Goal: Transaction & Acquisition: Purchase product/service

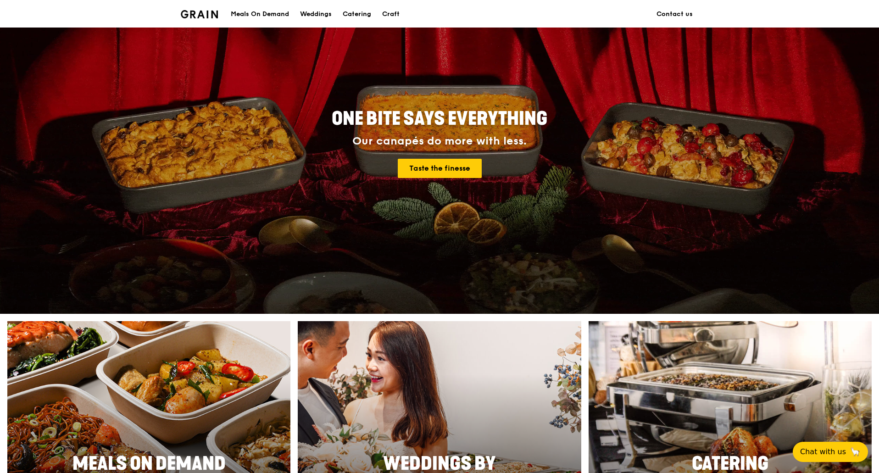
scroll to position [107, 0]
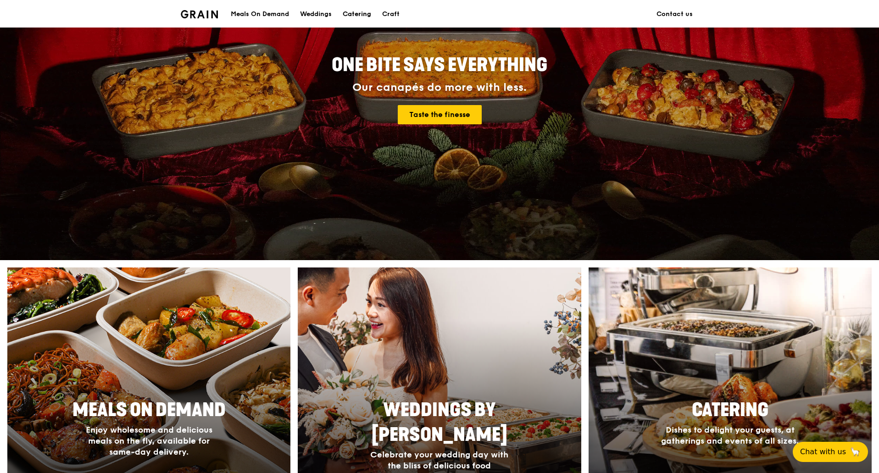
click at [358, 9] on div "Catering" at bounding box center [357, 14] width 28 height 28
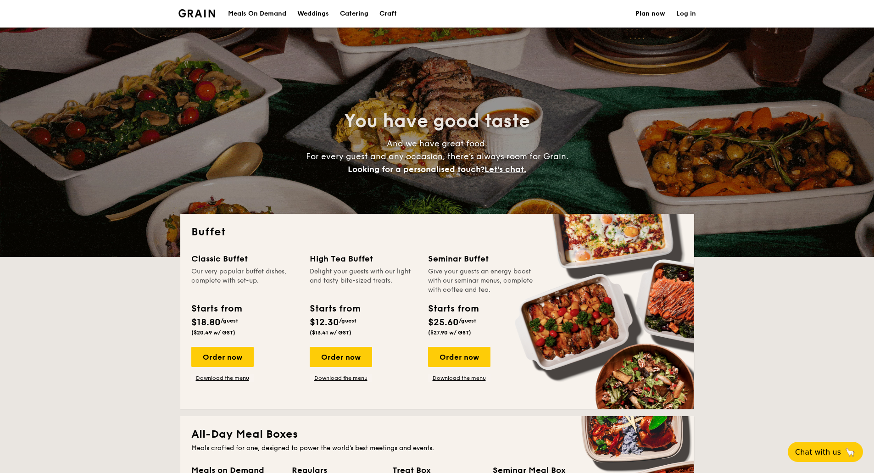
select select
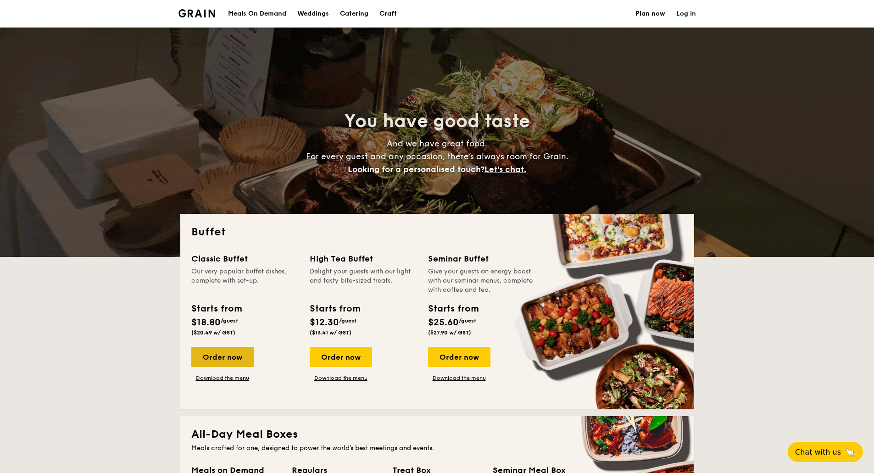
click at [218, 361] on div "Order now" at bounding box center [222, 357] width 62 height 20
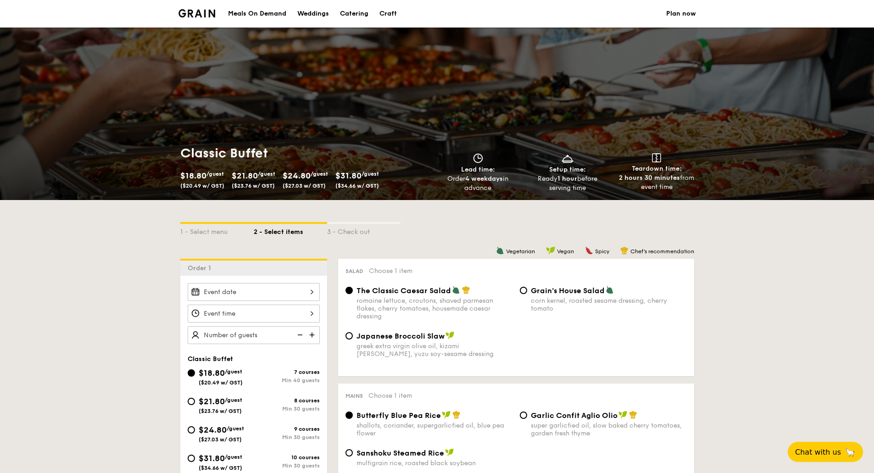
scroll to position [107, 0]
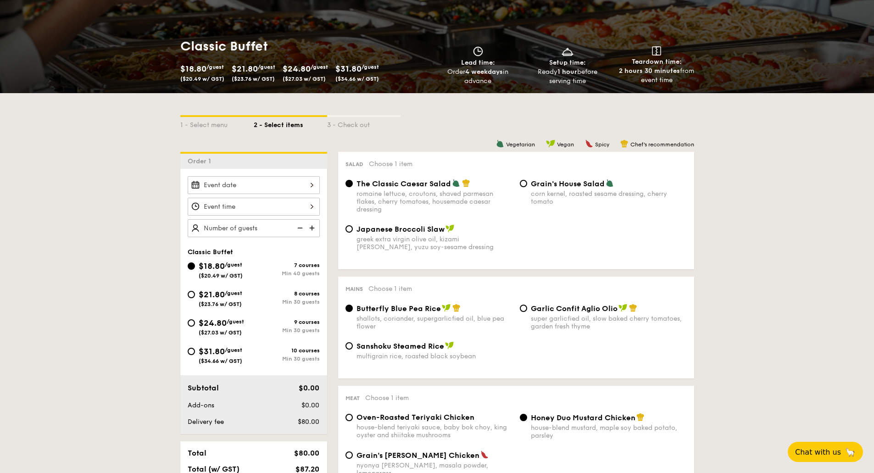
click at [289, 191] on div at bounding box center [254, 185] width 132 height 18
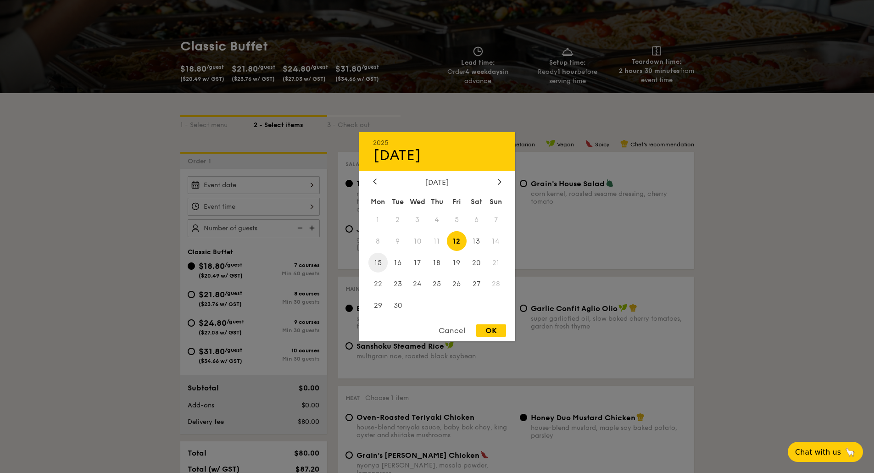
click at [378, 265] on span "15" at bounding box center [378, 263] width 20 height 20
click at [502, 332] on div "OK" at bounding box center [491, 330] width 30 height 12
type input "Sep 15, 2025"
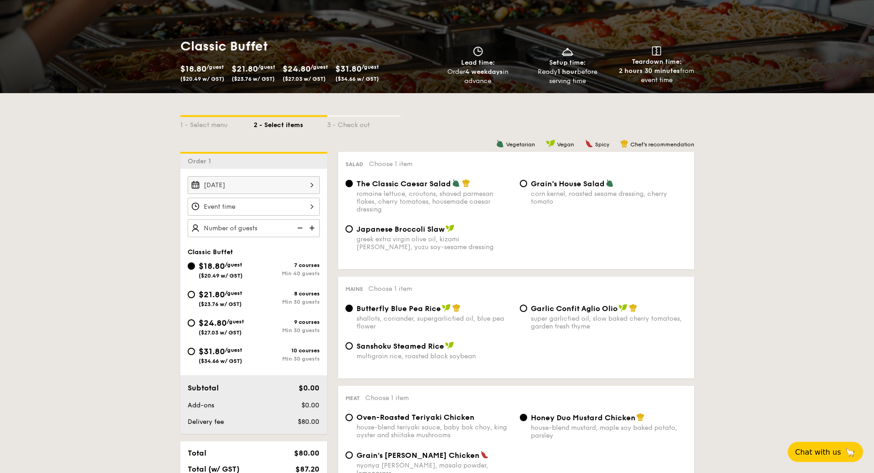
click at [278, 210] on div at bounding box center [254, 207] width 132 height 18
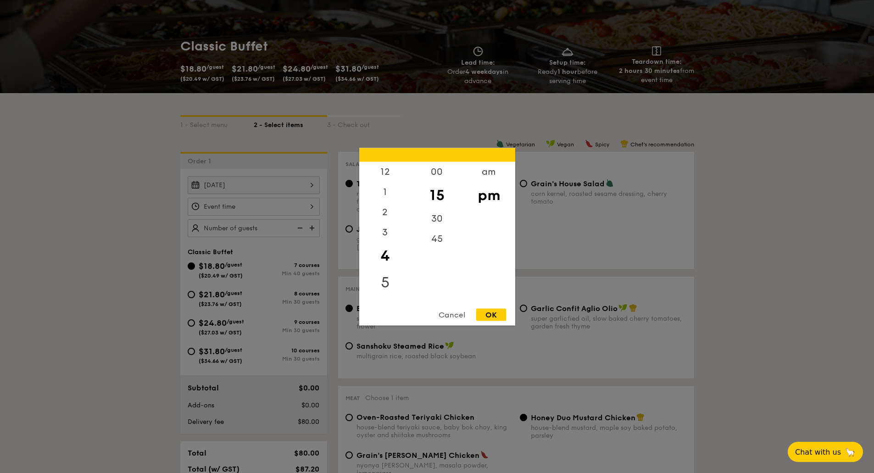
click at [387, 280] on div "5" at bounding box center [385, 282] width 52 height 27
click at [433, 177] on div "00" at bounding box center [437, 174] width 52 height 27
click at [493, 318] on div "OK" at bounding box center [491, 314] width 30 height 12
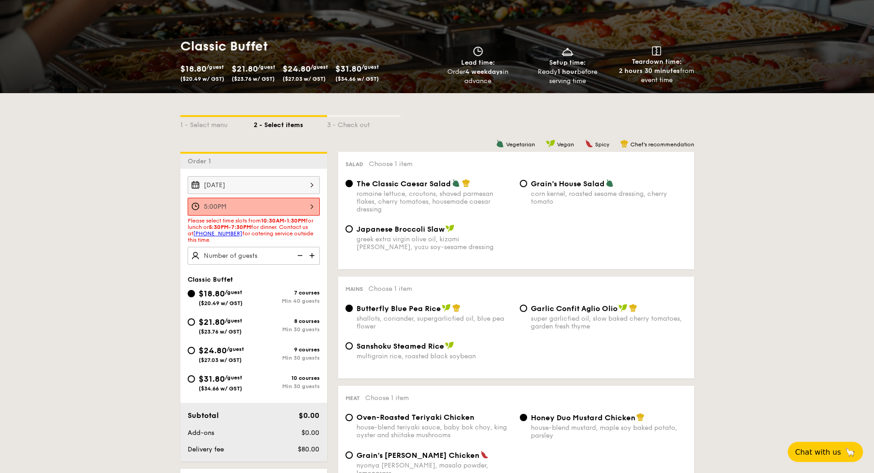
click at [272, 206] on div "5:00PM" at bounding box center [254, 207] width 132 height 18
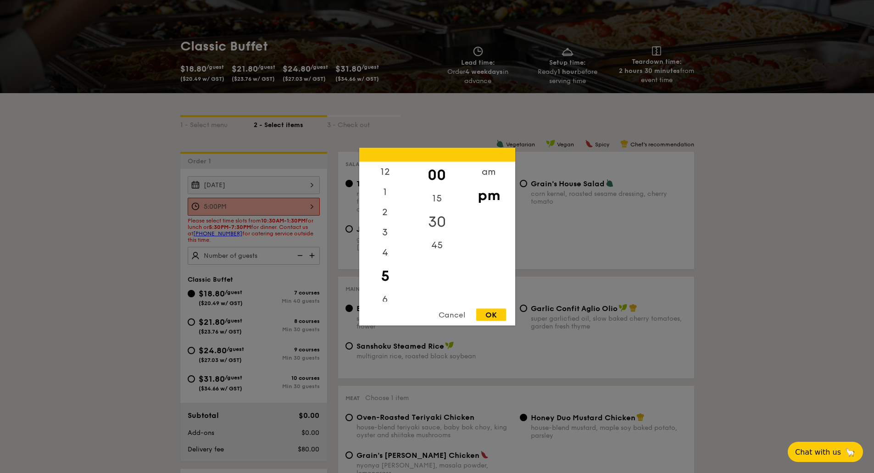
click at [429, 217] on div "30" at bounding box center [437, 221] width 52 height 27
click at [494, 317] on div "OK" at bounding box center [491, 314] width 30 height 12
type input "5:30PM"
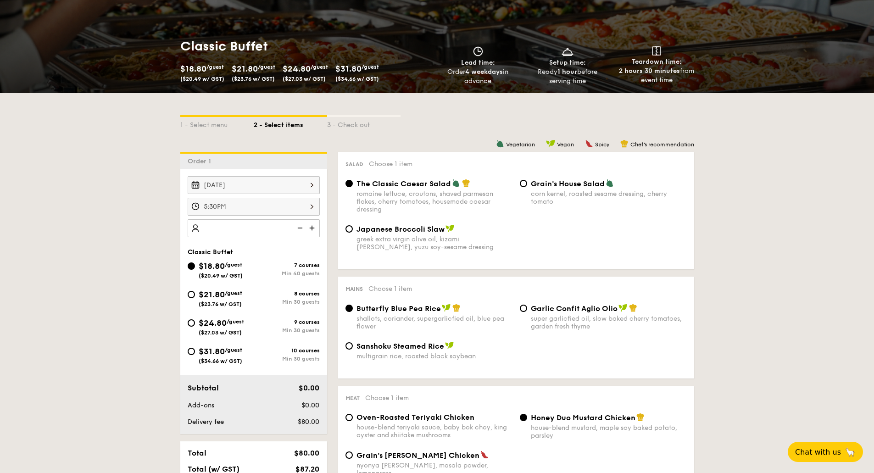
click at [245, 225] on input "number" at bounding box center [254, 228] width 132 height 18
type input "40 guests"
click at [189, 321] on input "$24.80 /guest ($27.03 w/ GST) 9 courses Min 30 guests" at bounding box center [191, 322] width 7 height 7
radio input "true"
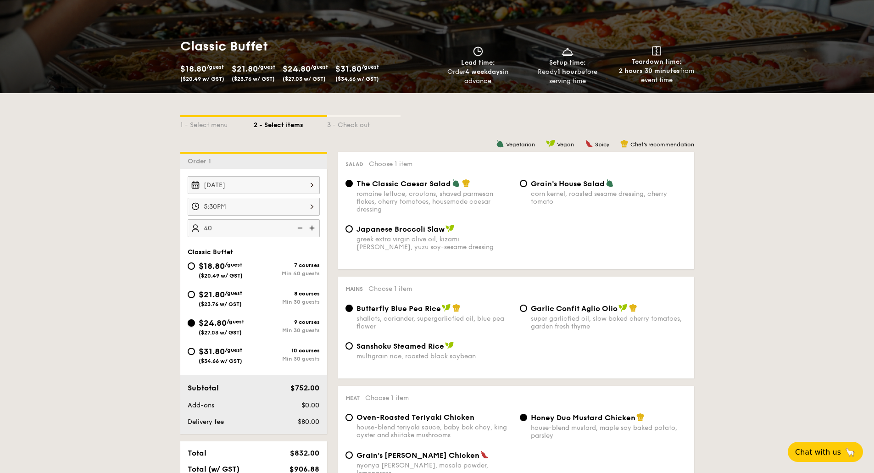
radio input "true"
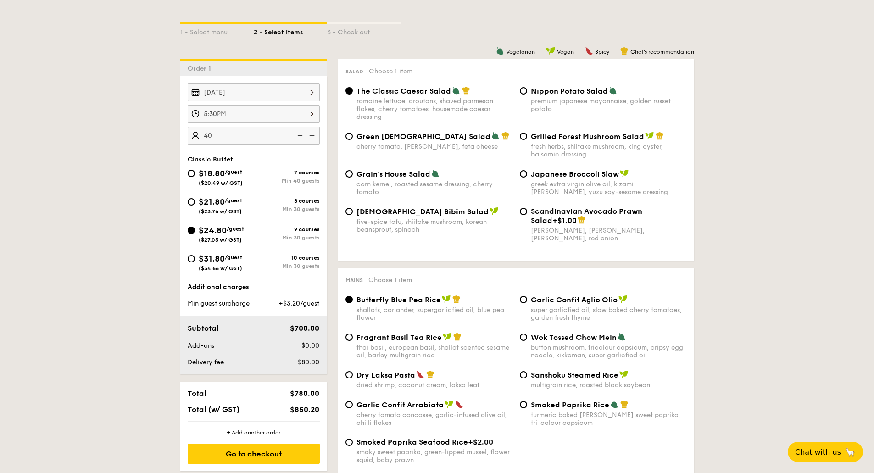
scroll to position [214, 0]
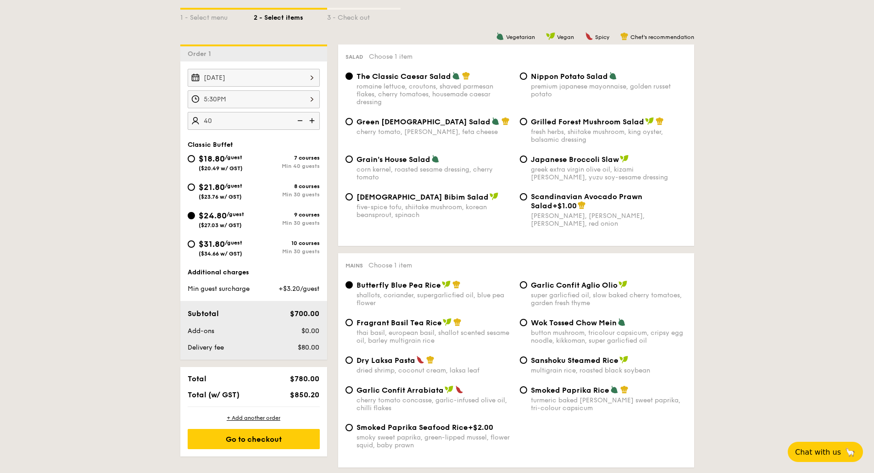
drag, startPoint x: 213, startPoint y: 288, endPoint x: 318, endPoint y: 289, distance: 105.0
click at [318, 289] on div "Min guest surcharge +$3.20/guest" at bounding box center [253, 288] width 139 height 9
click at [323, 289] on div "+$3.20/guest" at bounding box center [295, 288] width 56 height 9
type input "30 guests"
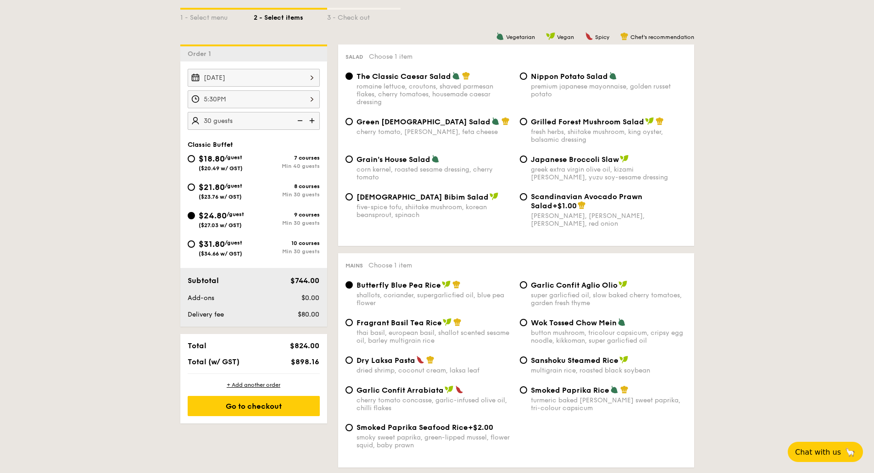
click at [188, 189] on input "$21.80 /guest ($23.76 w/ GST) 8 courses Min 30 guests" at bounding box center [191, 186] width 7 height 7
radio input "true"
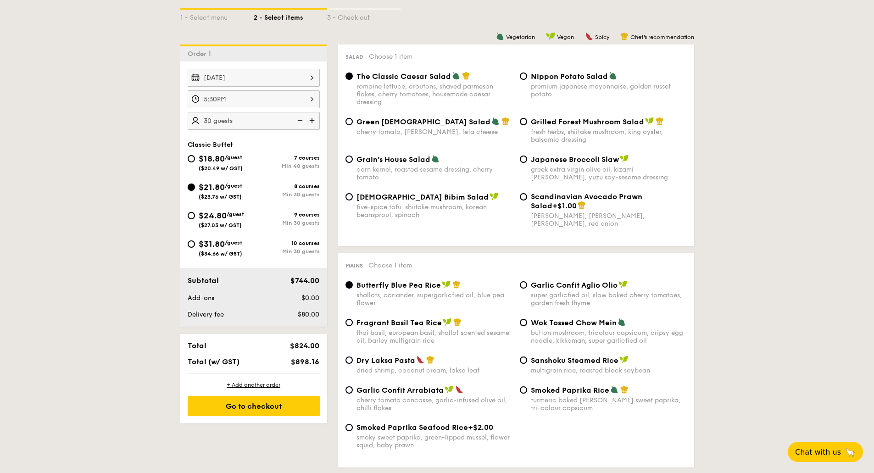
radio input "true"
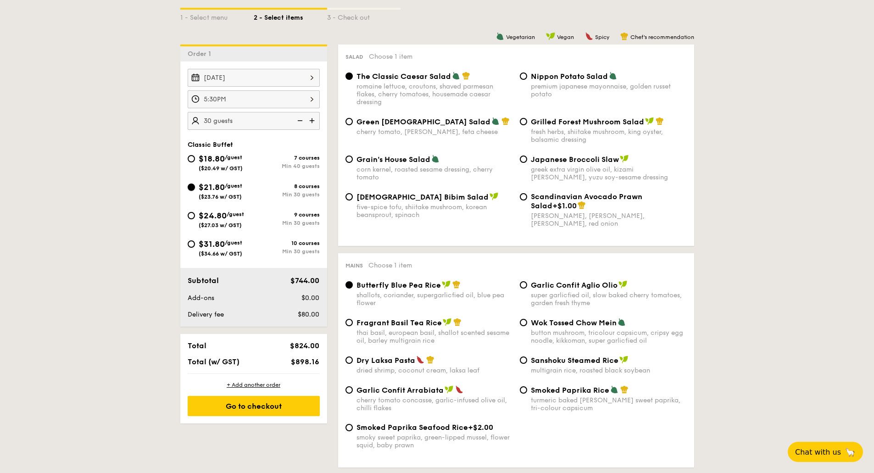
radio input "true"
click at [349, 78] on input "The Classic Caesar Salad romaine lettuce, croutons, shaved parmesan flakes, che…" at bounding box center [348, 75] width 7 height 7
click at [344, 69] on div "Salad Choose 1 item The Classic Caesar Salad romaine lettuce, croutons, shaved …" at bounding box center [516, 144] width 356 height 201
click at [351, 75] on input "The Classic Caesar Salad romaine lettuce, croutons, shaved parmesan flakes, che…" at bounding box center [348, 75] width 7 height 7
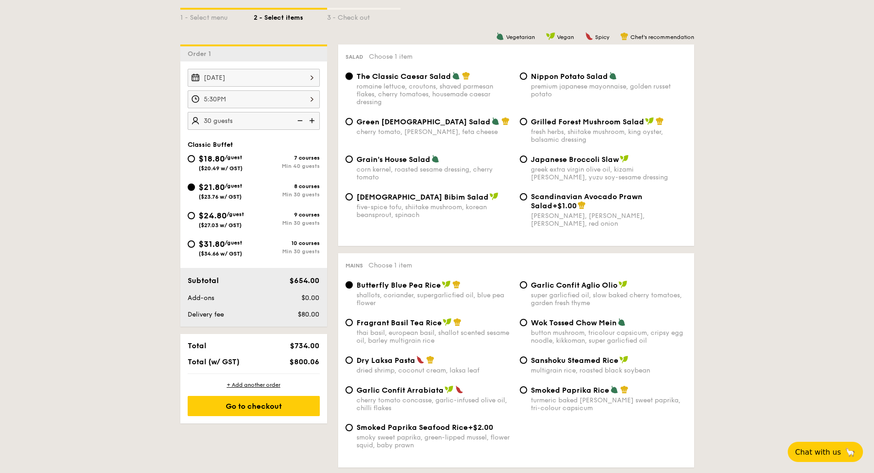
click at [351, 75] on input "The Classic Caesar Salad romaine lettuce, croutons, shaved parmesan flakes, che…" at bounding box center [348, 75] width 7 height 7
click at [350, 75] on input "The Classic Caesar Salad romaine lettuce, croutons, shaved parmesan flakes, che…" at bounding box center [348, 75] width 7 height 7
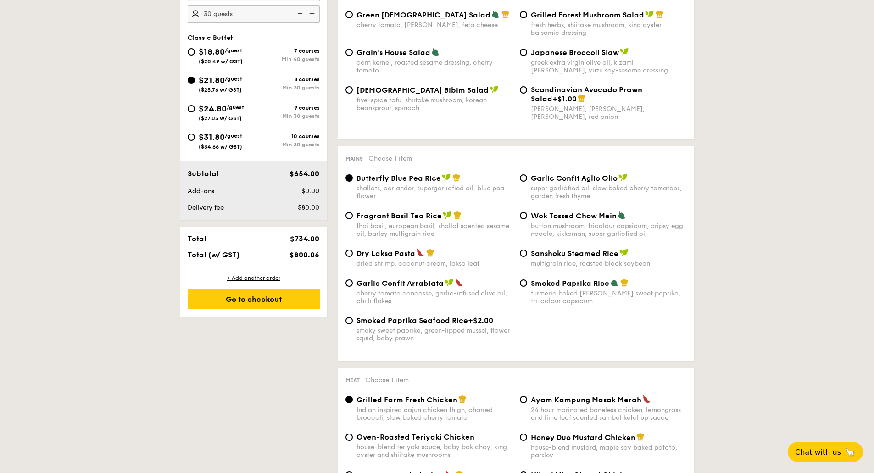
scroll to position [107, 0]
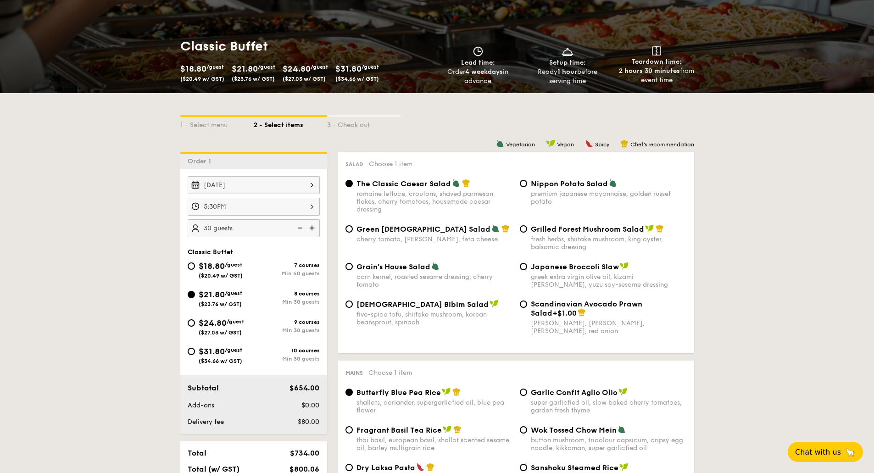
click at [551, 239] on div "fresh herbs, shiitake mushroom, king oyster, balsamic dressing" at bounding box center [609, 243] width 156 height 16
click at [527, 232] on input "Grilled Forest Mushroom Salad fresh herbs, shiitake mushroom, king oyster, bals…" at bounding box center [523, 228] width 7 height 7
radio input "true"
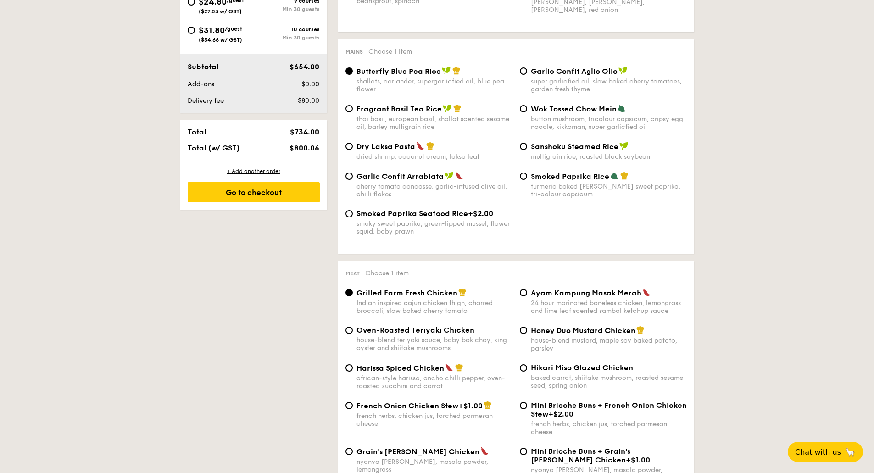
scroll to position [535, 0]
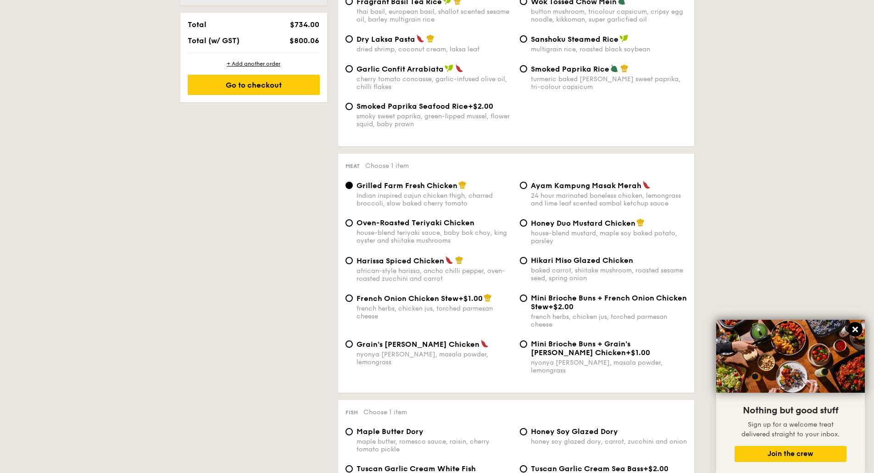
click at [857, 326] on icon at bounding box center [855, 329] width 8 height 8
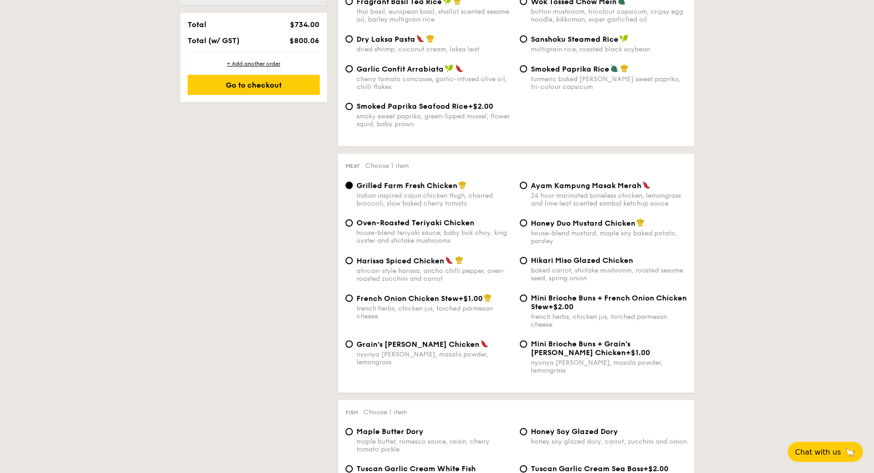
click at [379, 350] on div "nyonya curry, masala powder, lemongrass" at bounding box center [434, 358] width 156 height 16
click at [353, 348] on input "Grain's Curry Chicken nyonya curry, masala powder, lemongrass" at bounding box center [348, 343] width 7 height 7
radio input "true"
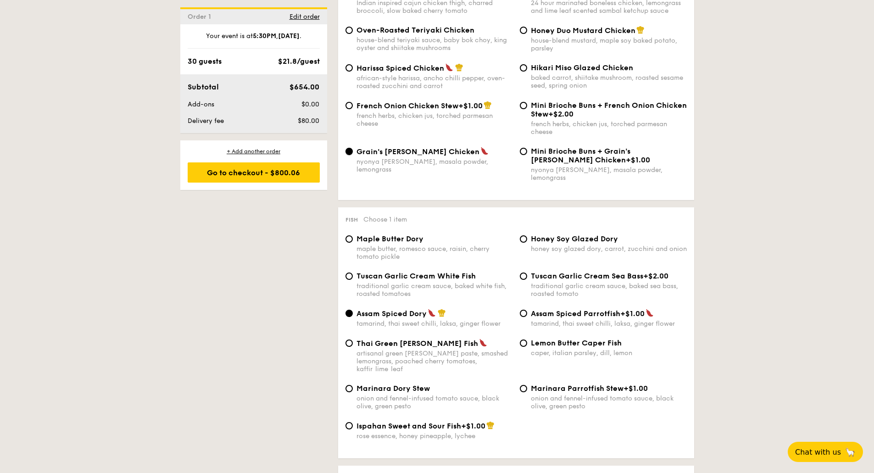
scroll to position [749, 0]
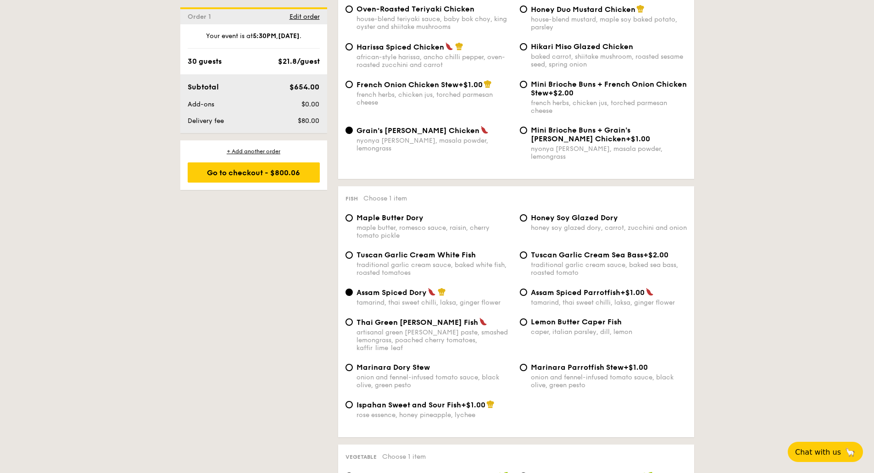
click at [527, 317] on div "Lemon Butter Caper Fish caper, italian parsley, dill, lemon" at bounding box center [603, 326] width 174 height 18
click at [523, 318] on input "Lemon Butter Caper Fish caper, italian parsley, dill, lemon" at bounding box center [523, 321] width 7 height 7
radio input "true"
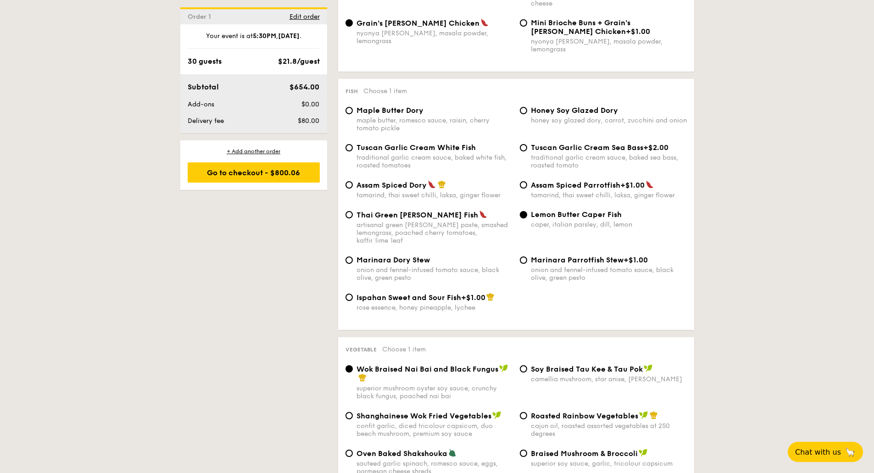
scroll to position [963, 0]
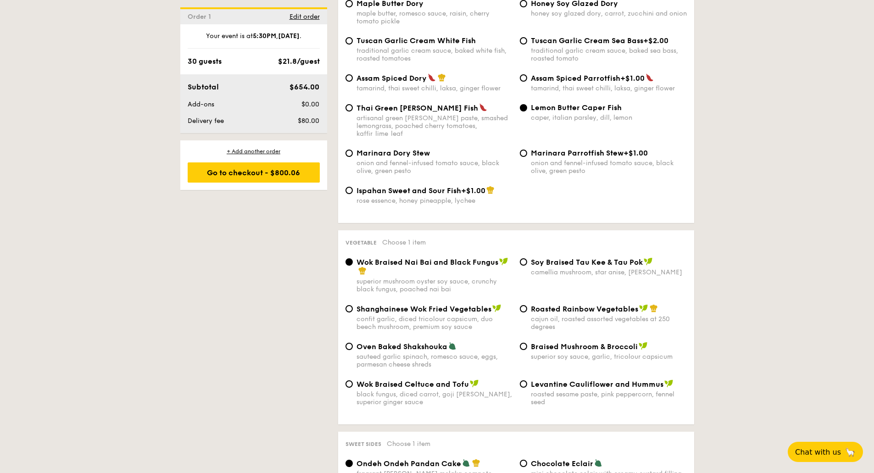
click at [360, 342] on div "Oven Baked Shakshouka sauteed garlic spinach, romesco sauce, eggs, parmesan che…" at bounding box center [434, 355] width 156 height 27
click at [353, 343] on input "Oven Baked Shakshouka sauteed garlic spinach, romesco sauce, eggs, parmesan che…" at bounding box center [348, 346] width 7 height 7
radio input "true"
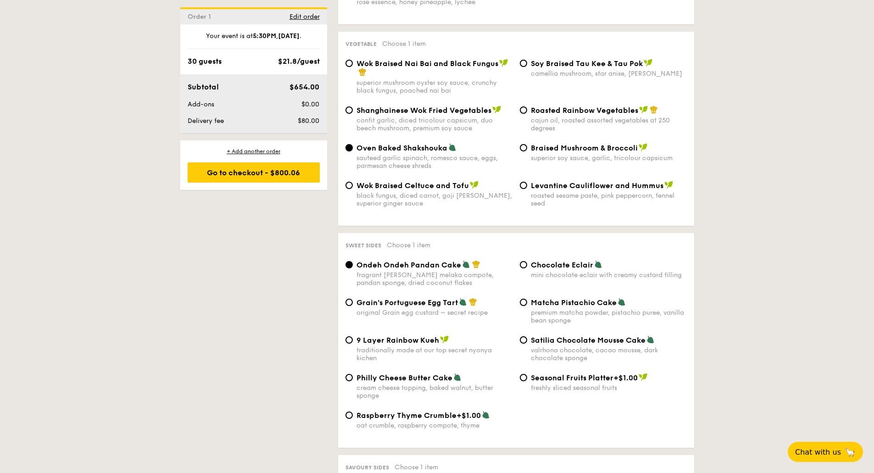
scroll to position [1177, 0]
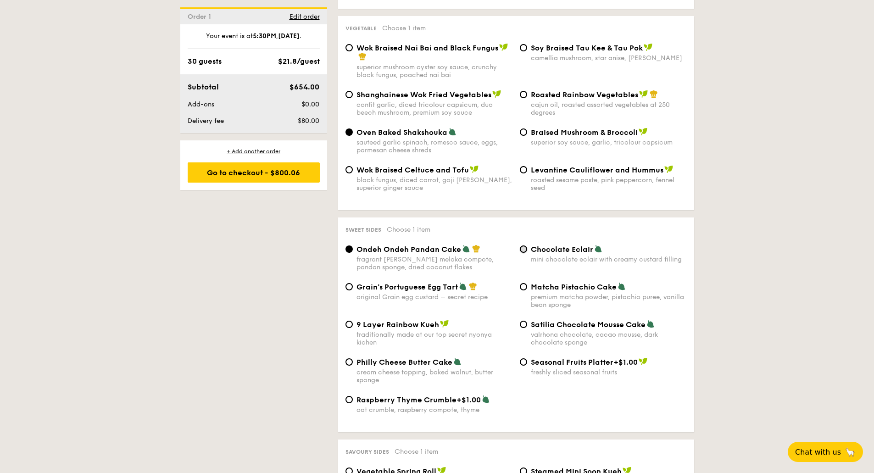
click at [524, 245] on input "Chocolate Eclair mini chocolate eclair with creamy custard filling" at bounding box center [523, 248] width 7 height 7
radio input "true"
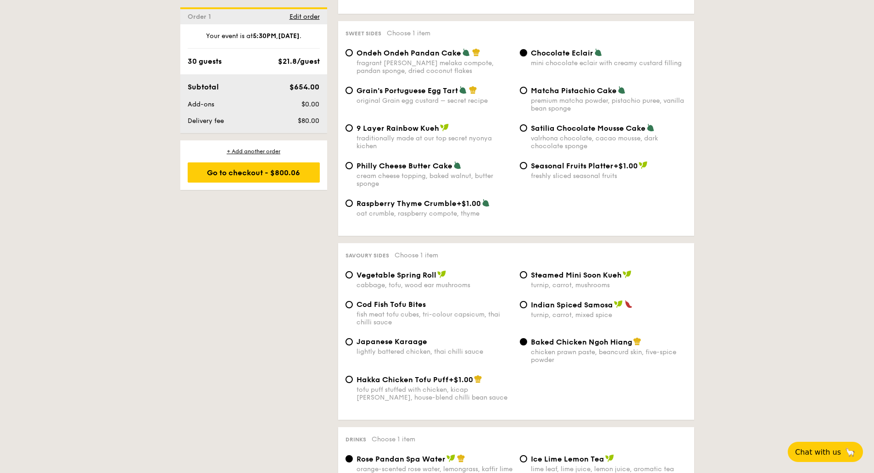
scroll to position [1391, 0]
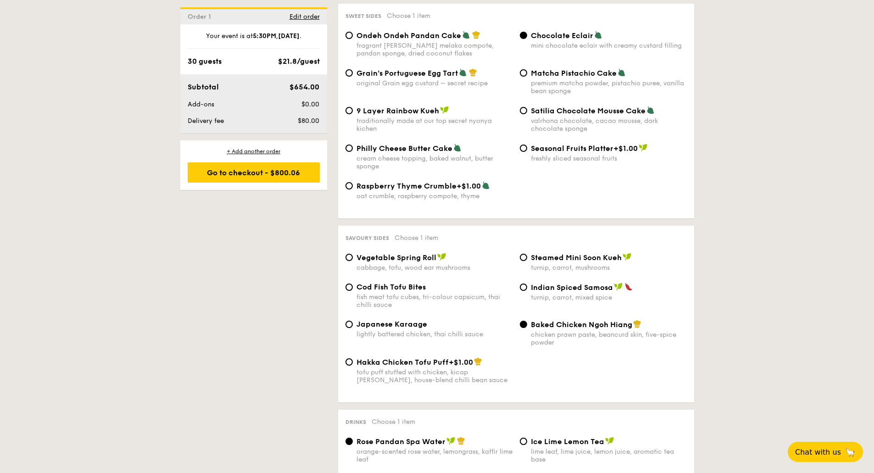
click at [561, 293] on div "turnip, carrot, mixed spice" at bounding box center [609, 297] width 156 height 8
click at [527, 283] on input "Indian Spiced Samosa turnip, carrot, mixed spice" at bounding box center [523, 286] width 7 height 7
radio input "true"
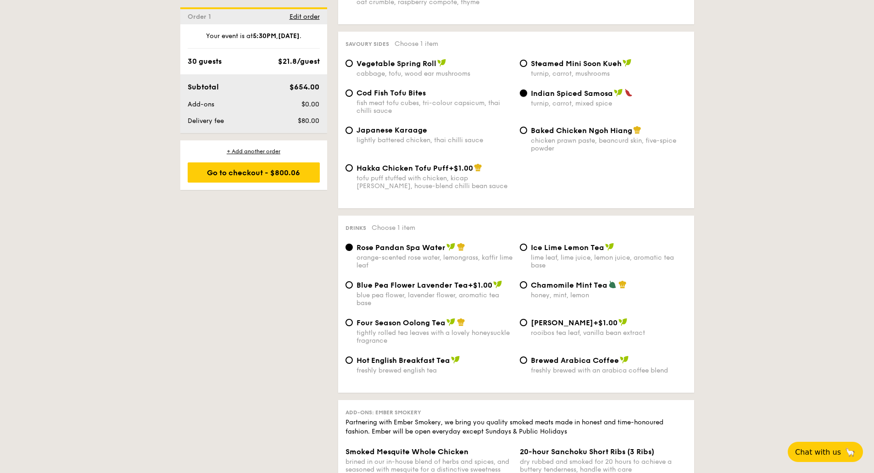
scroll to position [1605, 0]
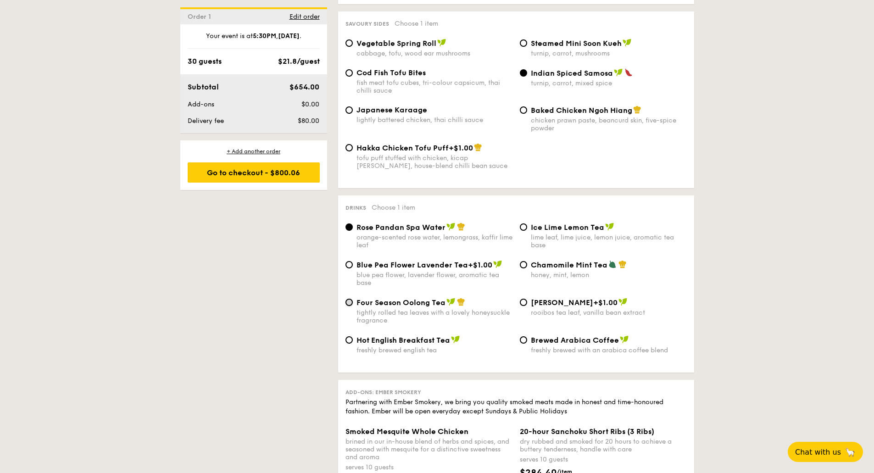
click at [350, 299] on input "Four Season Oolong Tea tightly rolled tea leaves with a lovely honeysuckle frag…" at bounding box center [348, 302] width 7 height 7
radio input "true"
click at [587, 233] on div "lime leaf, lime juice, lemon juice, aromatic tea base" at bounding box center [609, 241] width 156 height 16
click at [527, 223] on input "Ice Lime Lemon Tea lime leaf, lime juice, lemon juice, aromatic tea base" at bounding box center [523, 226] width 7 height 7
radio input "true"
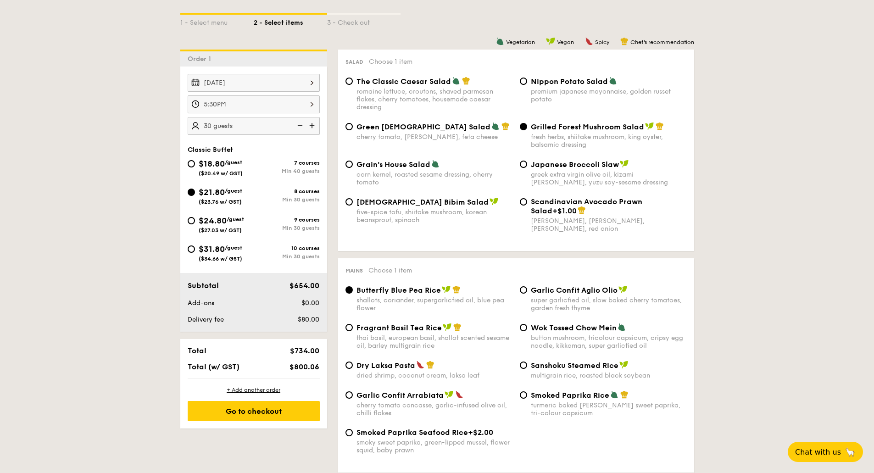
scroll to position [229, 0]
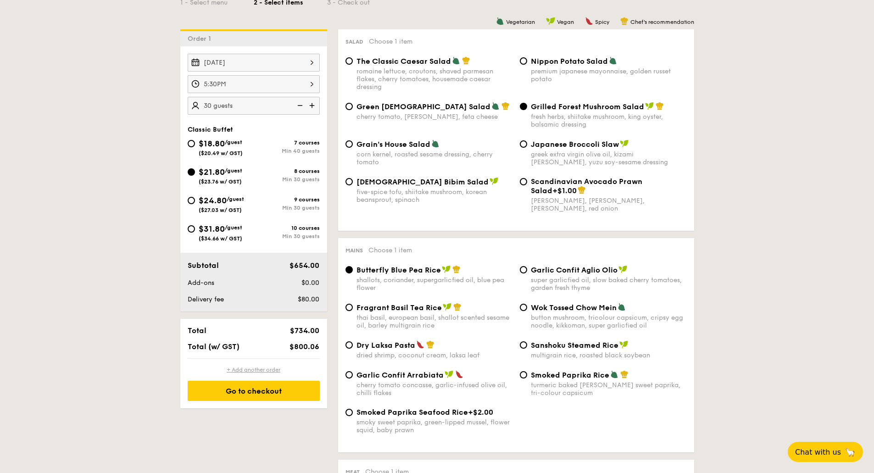
click at [267, 373] on div "+ Add another order" at bounding box center [254, 369] width 132 height 7
radio input "true"
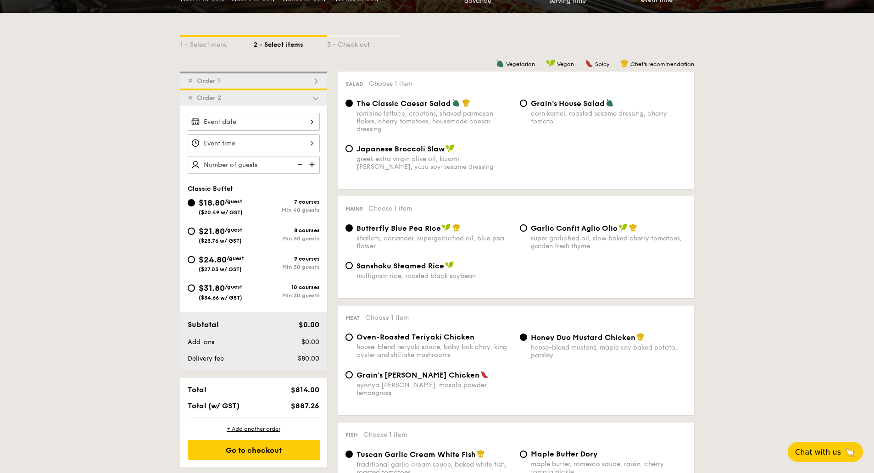
scroll to position [155, 0]
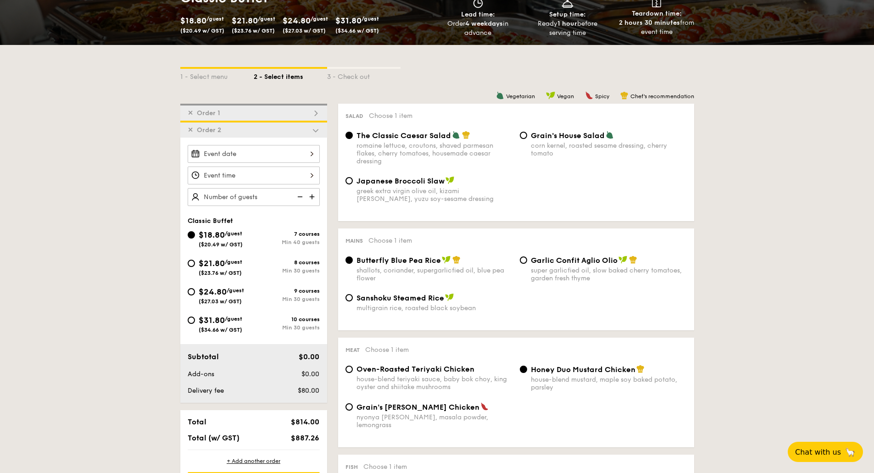
click at [273, 155] on div at bounding box center [254, 154] width 132 height 18
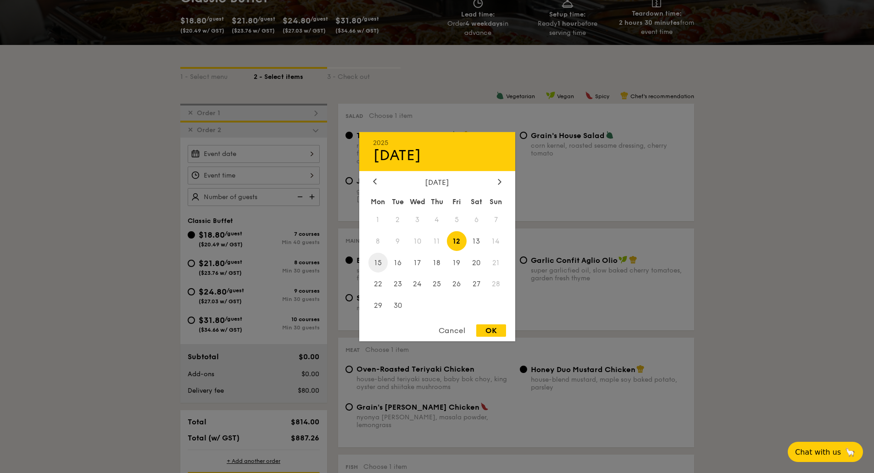
click at [380, 262] on span "15" at bounding box center [378, 263] width 20 height 20
click at [487, 328] on div "OK" at bounding box center [491, 330] width 30 height 12
type input "Sep 15, 2025"
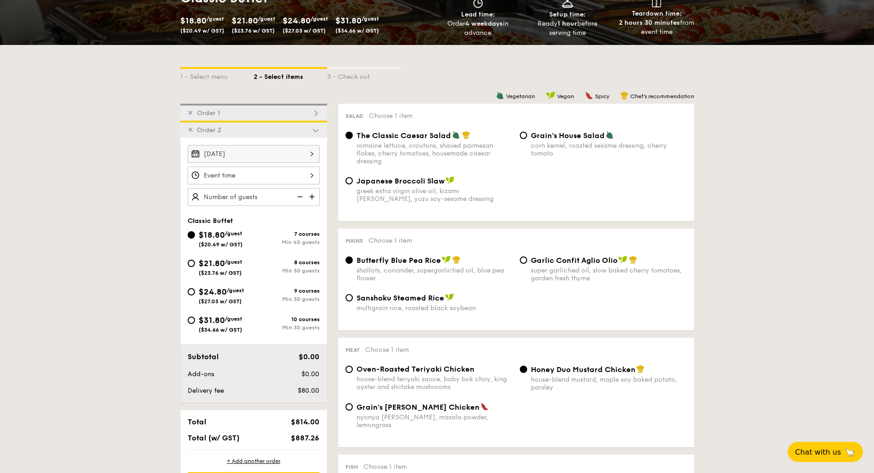
click at [252, 181] on div at bounding box center [254, 175] width 132 height 18
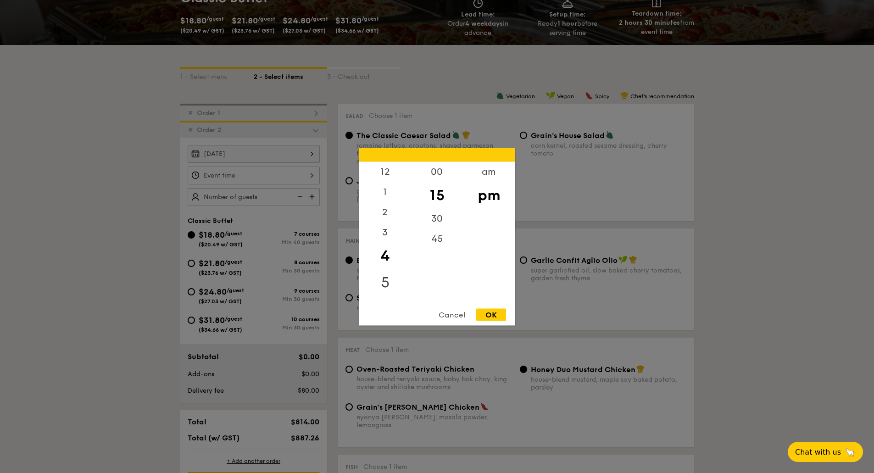
click at [386, 278] on div "5" at bounding box center [385, 282] width 52 height 27
click at [435, 221] on div "30" at bounding box center [437, 221] width 52 height 27
click at [495, 315] on div "OK" at bounding box center [491, 314] width 30 height 12
type input "5:30PM"
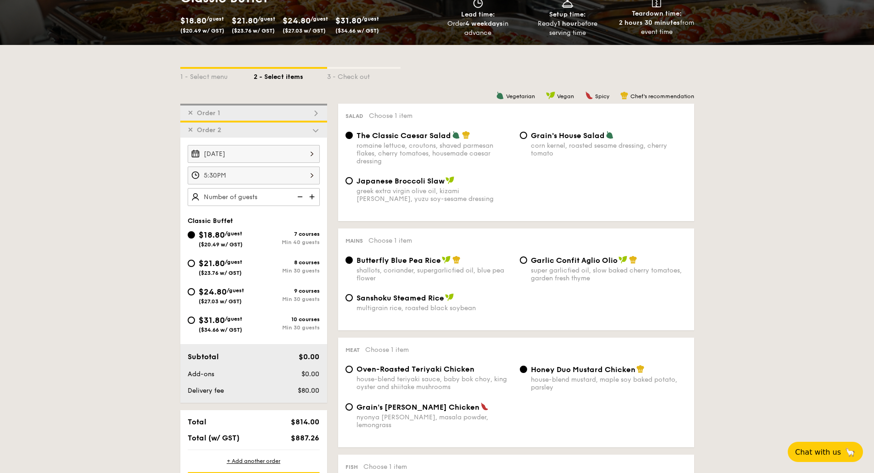
click at [188, 266] on div "$21.80 /guest ($23.76 w/ GST)" at bounding box center [221, 266] width 66 height 19
click at [188, 266] on input "$21.80 /guest ($23.76 w/ GST) 8 courses Min 30 guests" at bounding box center [191, 263] width 7 height 7
radio input "true"
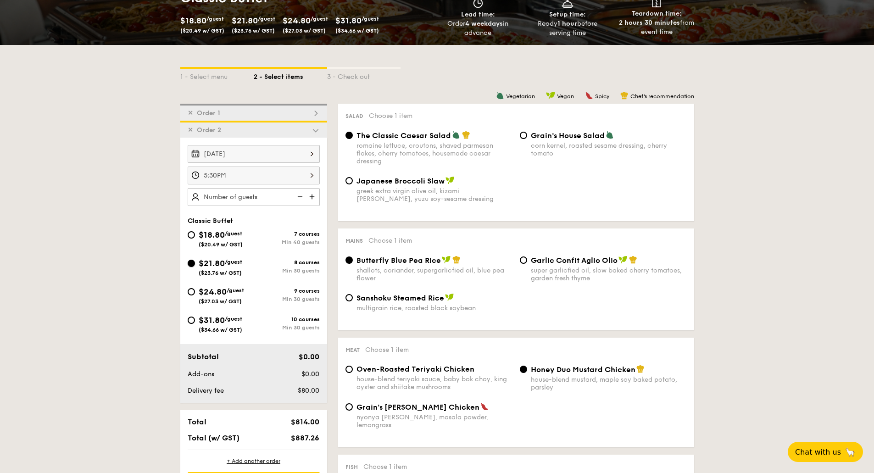
radio input "true"
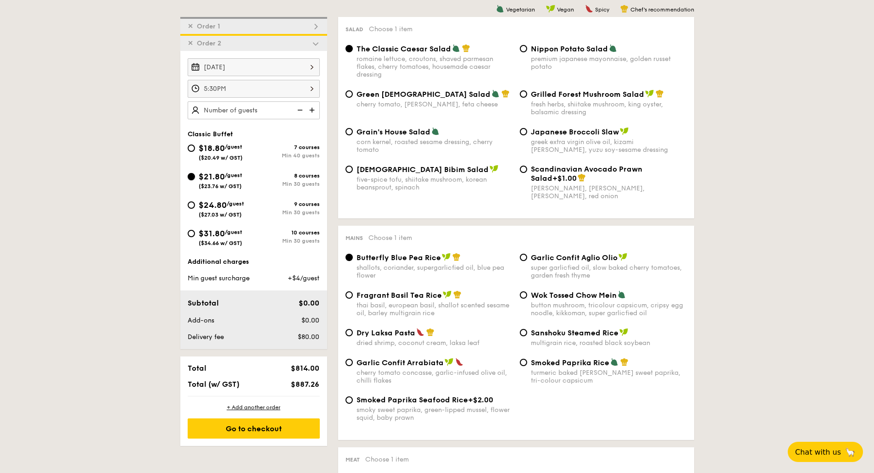
scroll to position [262, 0]
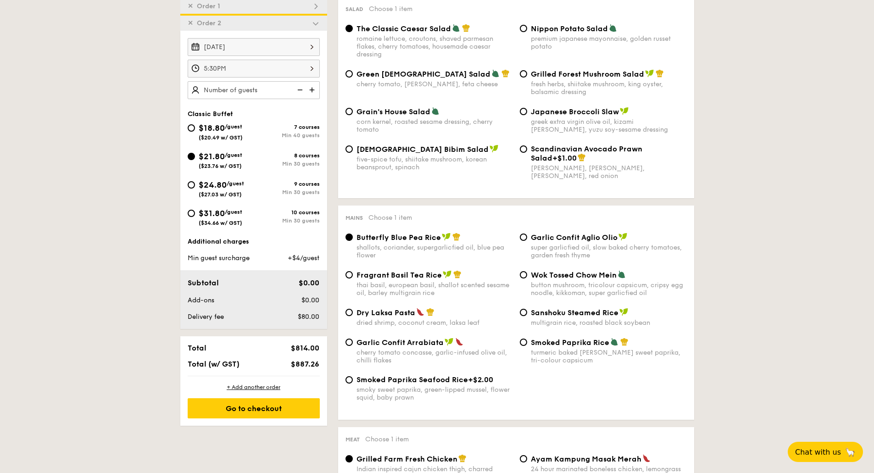
drag, startPoint x: 397, startPoint y: 266, endPoint x: 364, endPoint y: 245, distance: 39.6
drag, startPoint x: 364, startPoint y: 245, endPoint x: 811, endPoint y: 122, distance: 464.2
click at [543, 80] on div "fresh herbs, shiitake mushroom, king oyster, balsamic dressing" at bounding box center [609, 88] width 156 height 16
click at [527, 77] on input "Grilled Forest Mushroom Salad fresh herbs, shiitake mushroom, king oyster, bals…" at bounding box center [523, 73] width 7 height 7
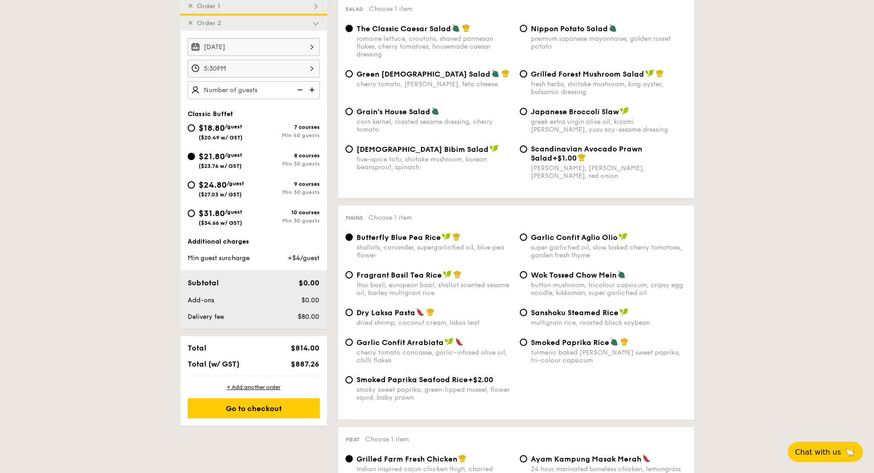
radio input "true"
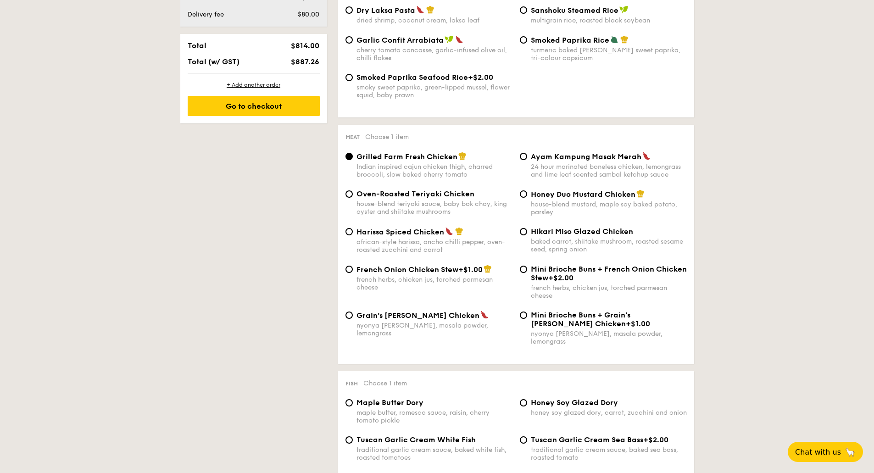
scroll to position [583, 0]
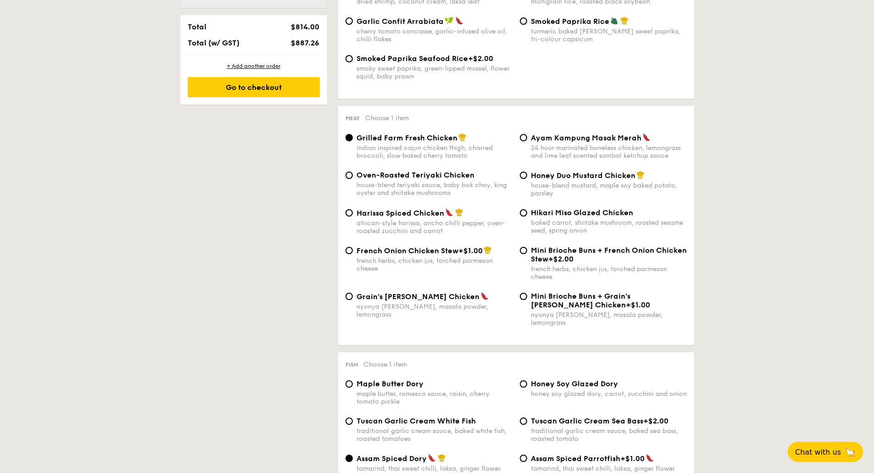
click at [393, 303] on div "nyonya curry, masala powder, lemongrass" at bounding box center [434, 311] width 156 height 16
click at [353, 300] on input "Grain's Curry Chicken nyonya curry, masala powder, lemongrass" at bounding box center [348, 296] width 7 height 7
radio input "true"
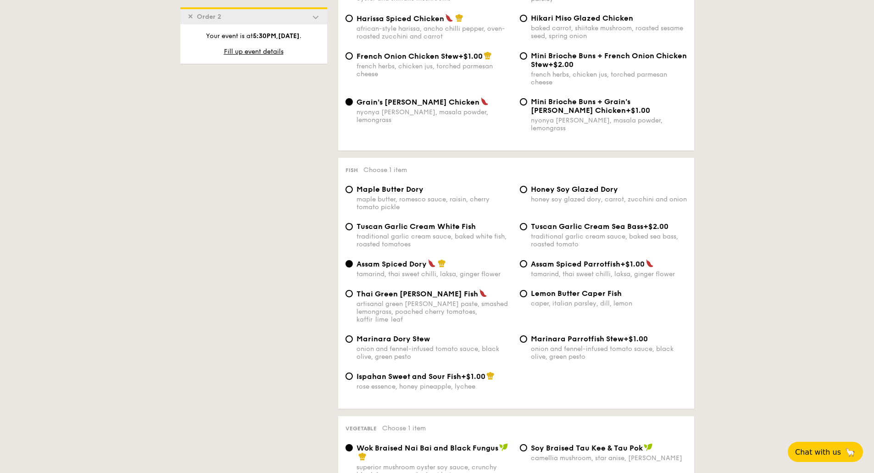
scroll to position [797, 0]
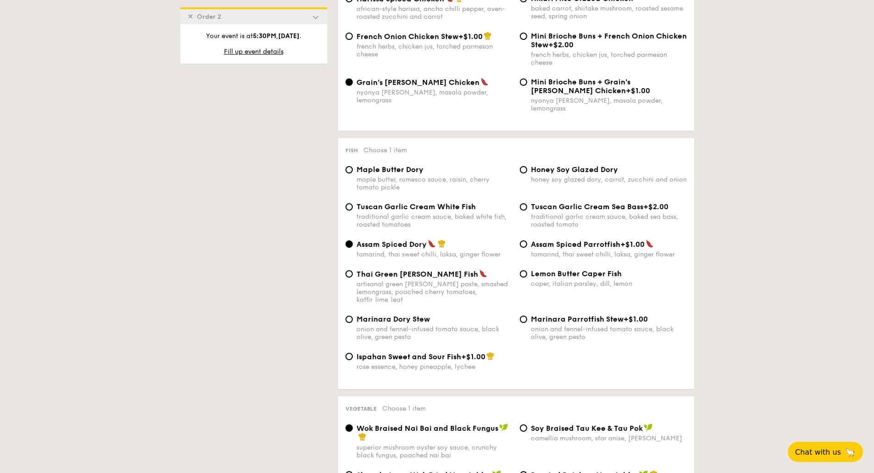
click at [553, 269] on span "Lemon Butter Caper Fish" at bounding box center [576, 273] width 91 height 9
click at [527, 270] on input "Lemon Butter Caper Fish caper, italian parsley, dill, lemon" at bounding box center [523, 273] width 7 height 7
radio input "true"
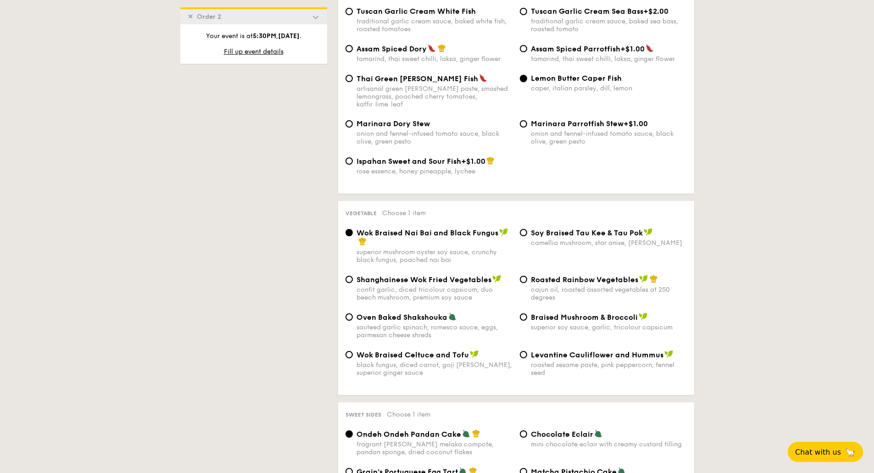
scroll to position [1011, 0]
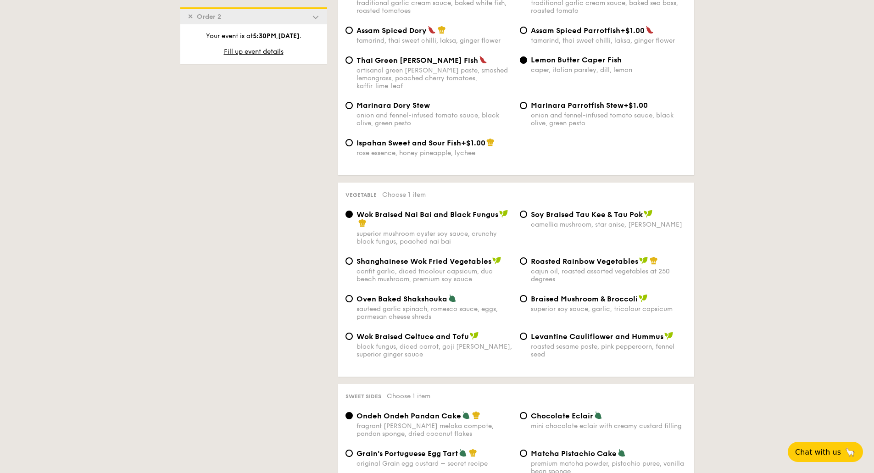
click at [401, 305] on div "sauteed garlic spinach, romesco sauce, eggs, parmesan cheese shreds" at bounding box center [434, 313] width 156 height 16
click at [353, 298] on input "Oven Baked Shakshouka sauteed garlic spinach, romesco sauce, eggs, parmesan che…" at bounding box center [348, 298] width 7 height 7
radio input "true"
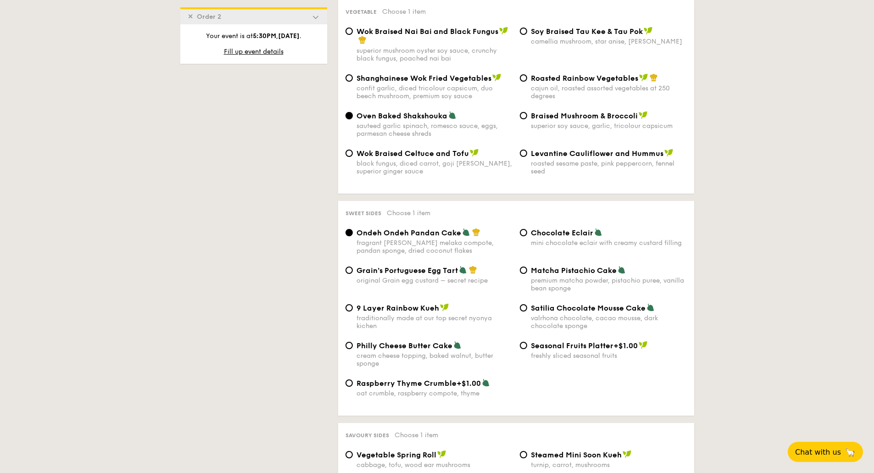
scroll to position [1225, 0]
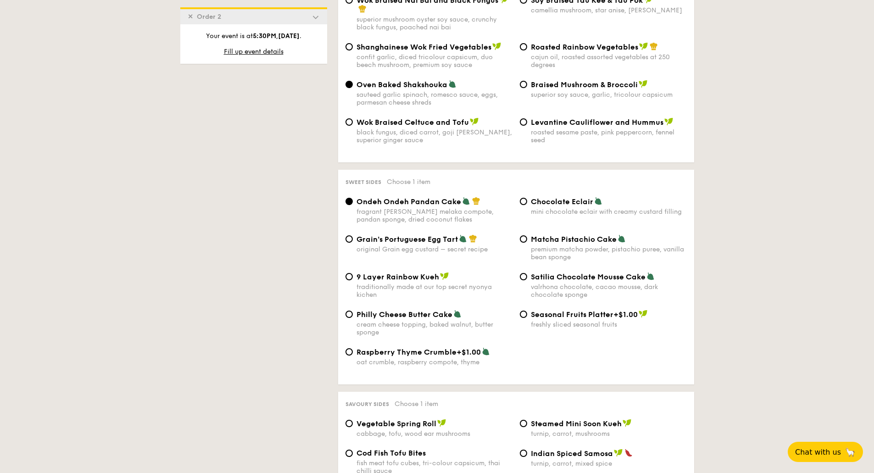
click at [552, 208] on div "mini chocolate eclair with creamy custard filling" at bounding box center [609, 212] width 156 height 8
click at [527, 198] on input "Chocolate Eclair mini chocolate eclair with creamy custard filling" at bounding box center [523, 201] width 7 height 7
radio input "true"
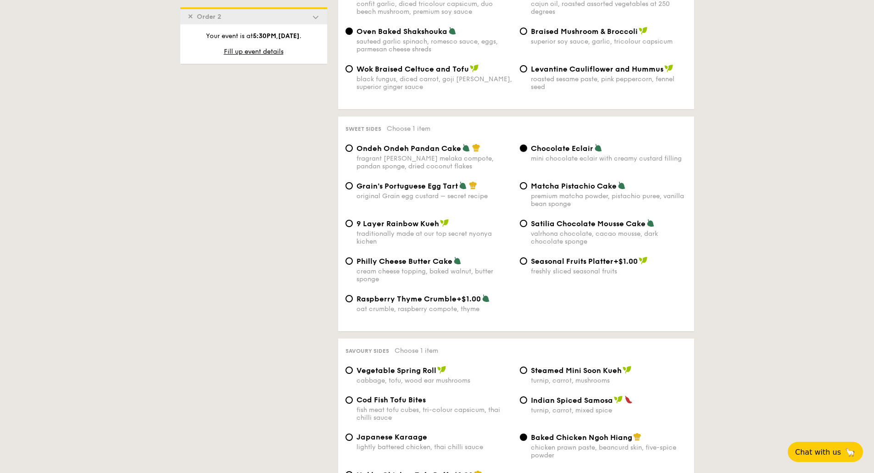
scroll to position [1332, 0]
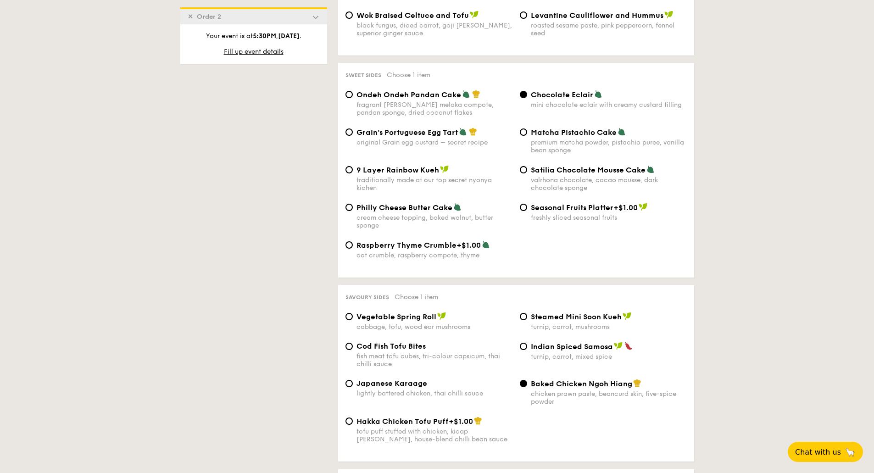
click at [567, 342] on span "Indian Spiced Samosa" at bounding box center [572, 346] width 82 height 9
click at [527, 343] on input "Indian Spiced Samosa turnip, carrot, mixed spice" at bounding box center [523, 346] width 7 height 7
radio input "true"
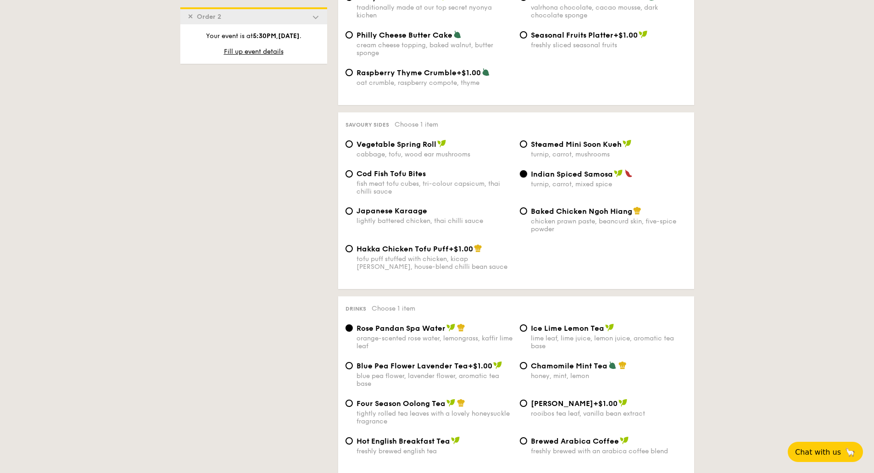
scroll to position [1546, 0]
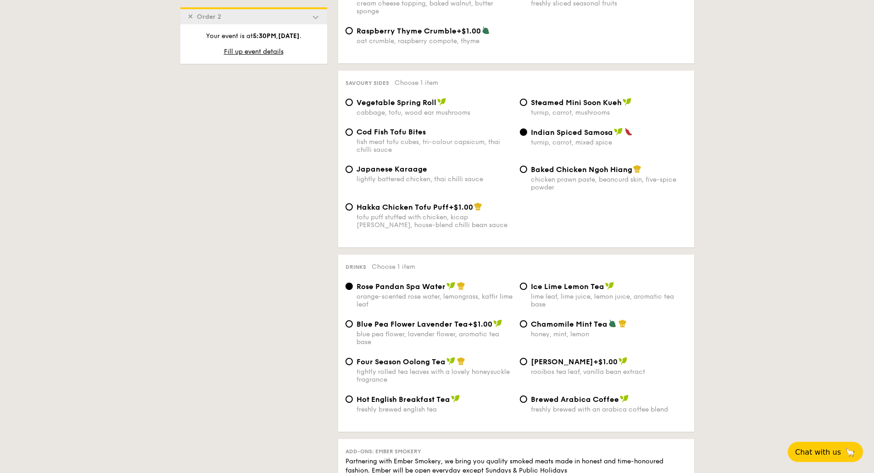
click at [555, 282] on span "Ice Lime Lemon Tea" at bounding box center [567, 286] width 73 height 9
click at [527, 282] on input "Ice Lime Lemon Tea lime leaf, lime juice, lemon juice, aromatic tea base" at bounding box center [523, 285] width 7 height 7
radio input "true"
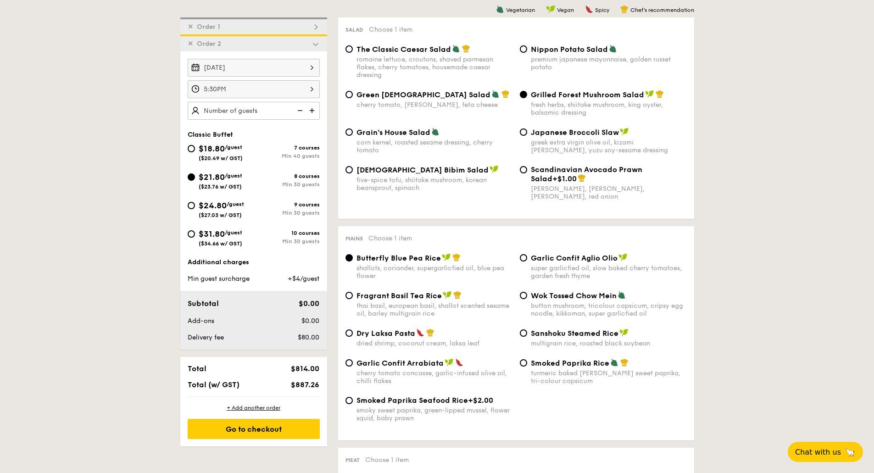
scroll to position [262, 0]
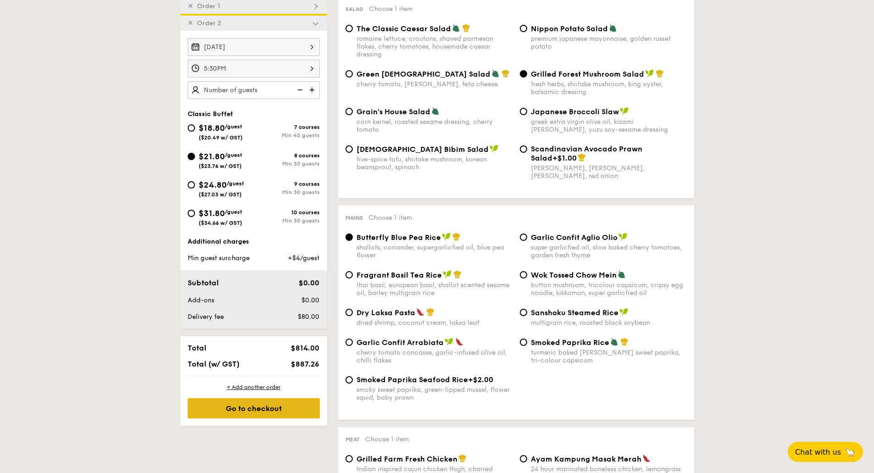
click at [271, 403] on div "Go to checkout" at bounding box center [254, 408] width 132 height 20
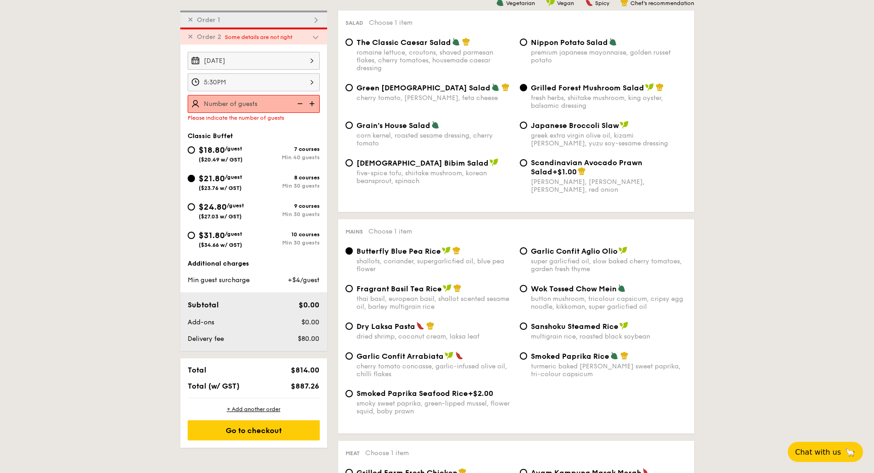
scroll to position [245, 0]
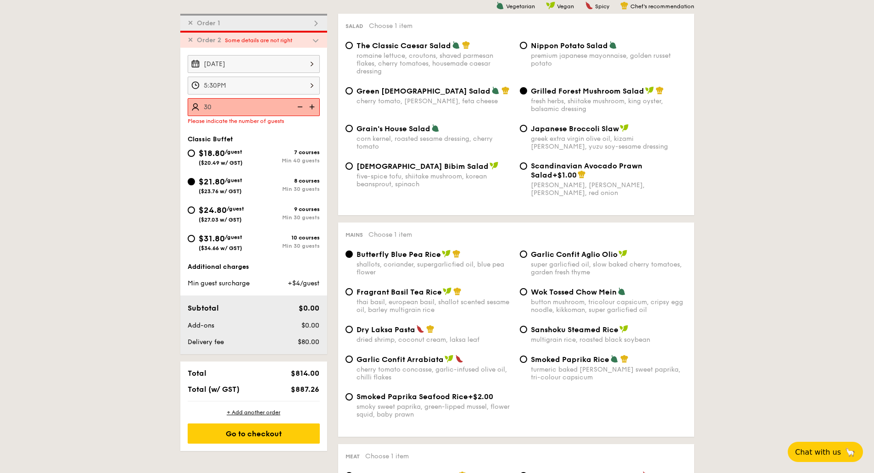
type input "30 guests"
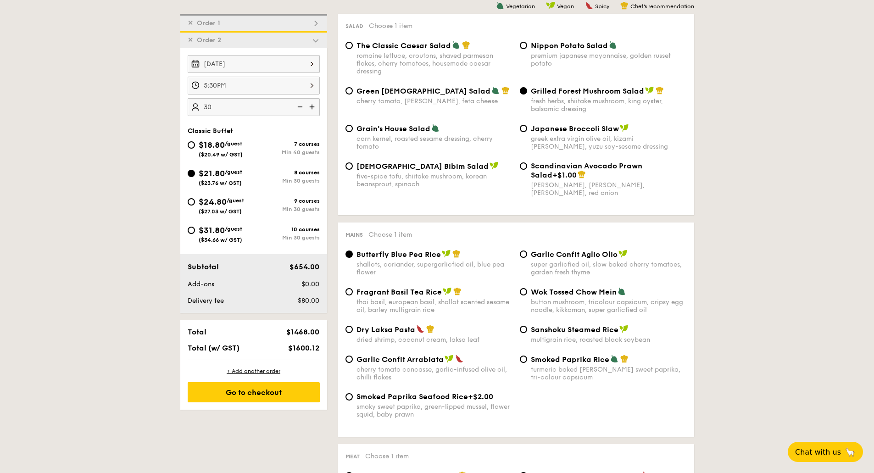
click at [219, 22] on span "Order 1" at bounding box center [208, 23] width 31 height 8
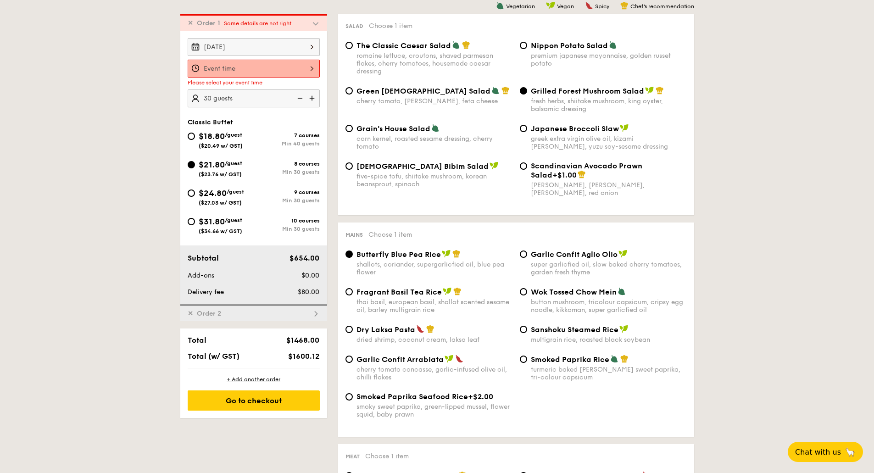
click at [191, 24] on span "✕" at bounding box center [191, 23] width 6 height 8
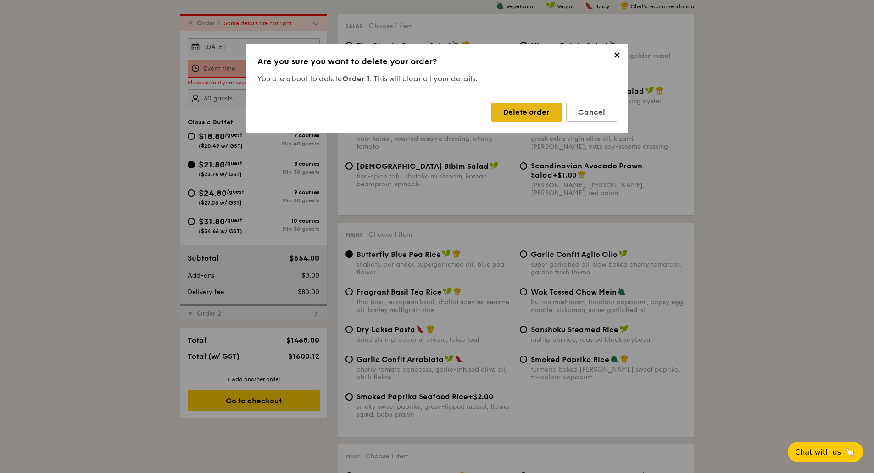
click at [509, 109] on div "Delete order" at bounding box center [526, 112] width 70 height 19
type input "5:30PM"
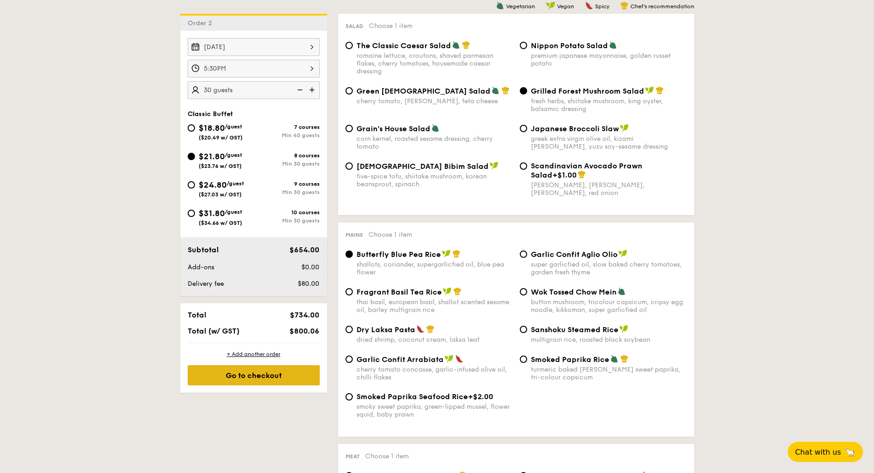
click at [252, 374] on div "Go to checkout" at bounding box center [254, 375] width 132 height 20
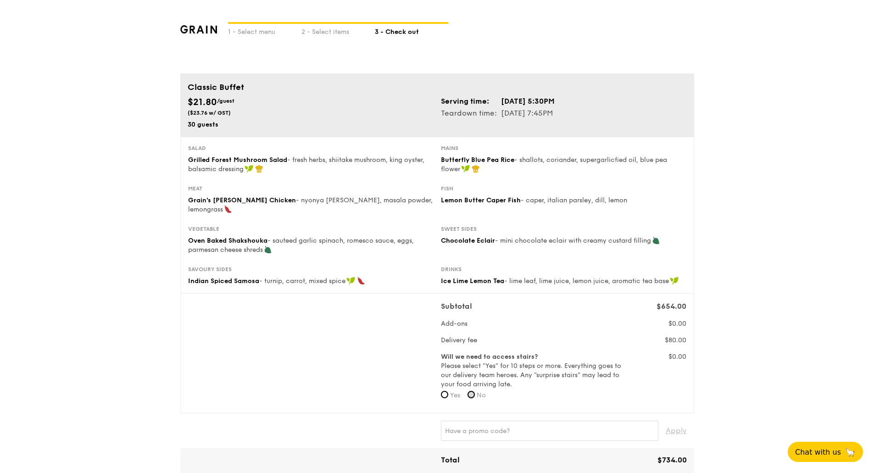
click at [475, 391] on input "No" at bounding box center [470, 394] width 7 height 7
radio input "true"
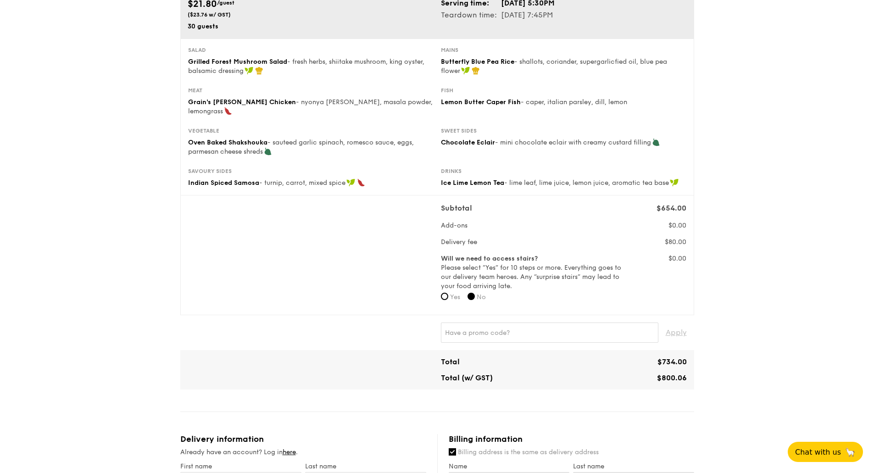
scroll to position [107, 0]
